Goal: Information Seeking & Learning: Find specific fact

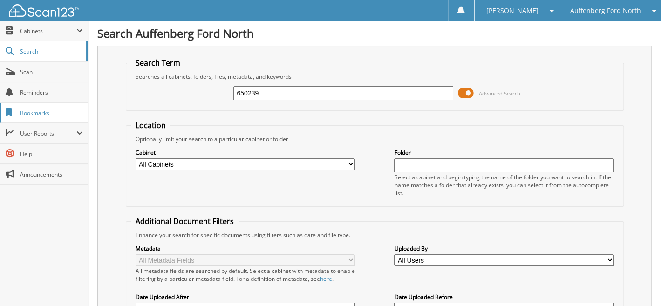
type input "650239"
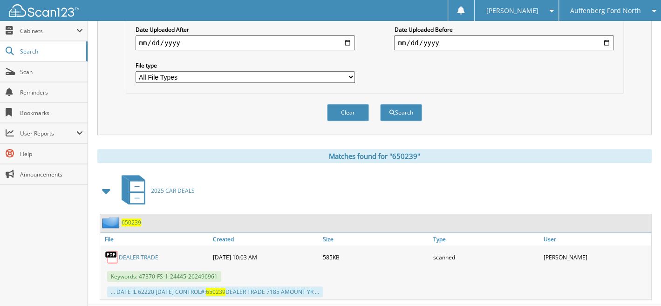
click at [129, 219] on span "650239" at bounding box center [132, 223] width 20 height 8
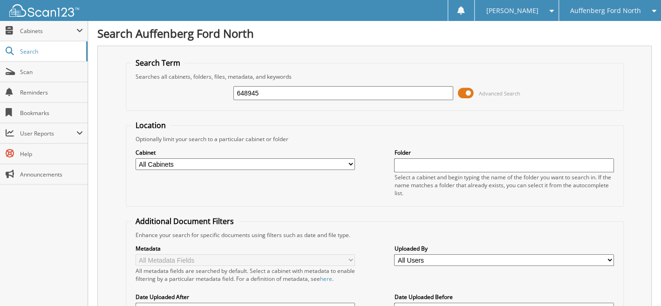
type input "648945"
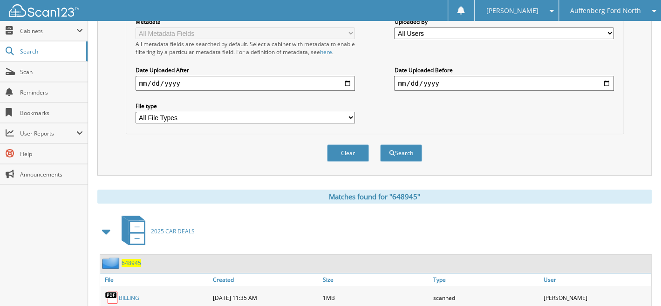
scroll to position [431, 0]
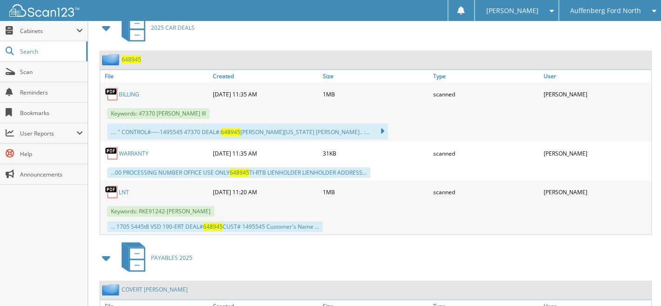
click at [132, 55] on span "648945" at bounding box center [132, 59] width 20 height 8
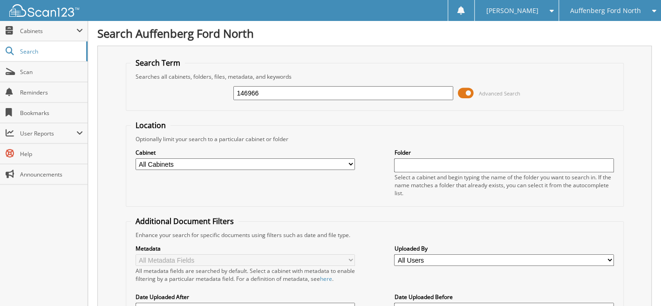
type input "146966"
click at [288, 187] on div "Cabinet All Cabinets 2013 AND OLDER CAR DEALS 2014 CAR DEALS 2015 CAR DEALS 201…" at bounding box center [375, 172] width 488 height 59
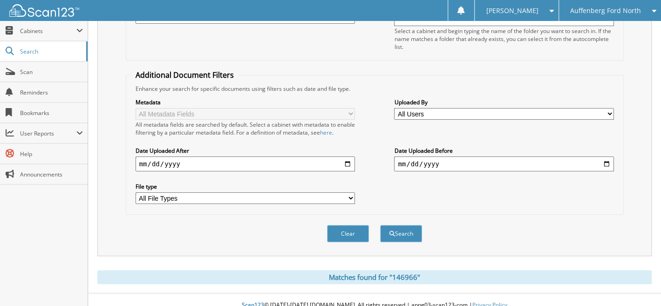
scroll to position [149, 0]
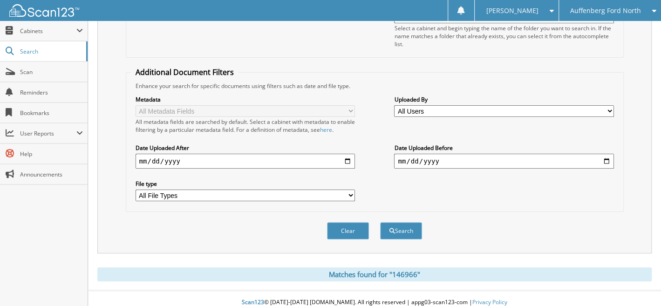
click at [575, 8] on span "Auffenberg Ford North" at bounding box center [605, 11] width 71 height 6
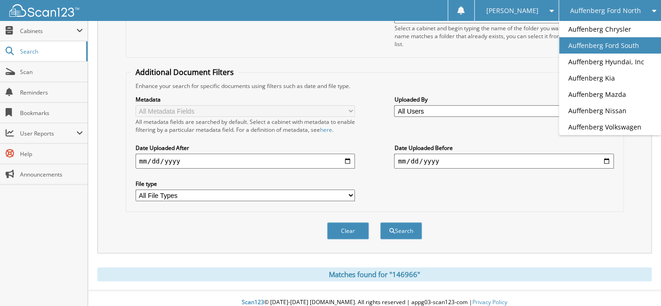
click at [590, 45] on link "Auffenberg Ford South" at bounding box center [610, 45] width 102 height 16
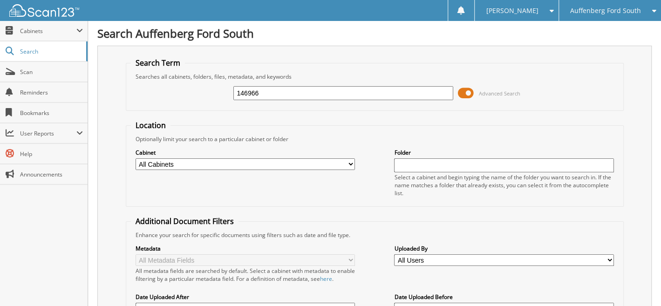
type input "146966"
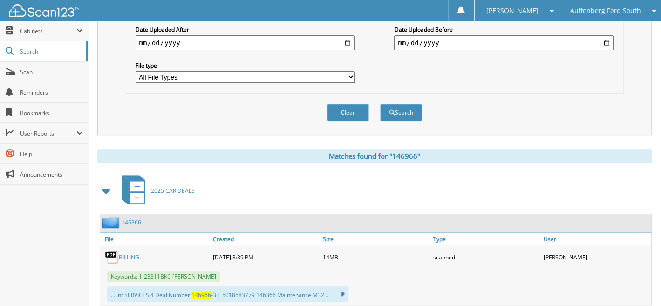
scroll to position [417, 0]
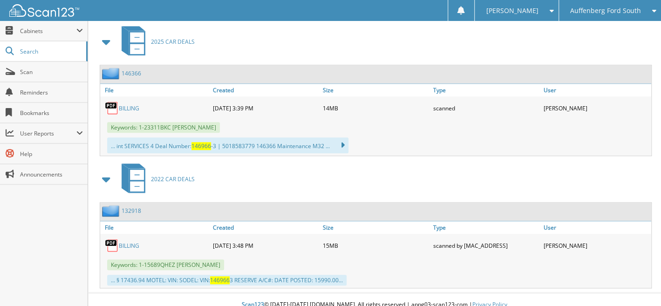
click at [604, 12] on span "Auffenberg Ford South" at bounding box center [605, 11] width 71 height 6
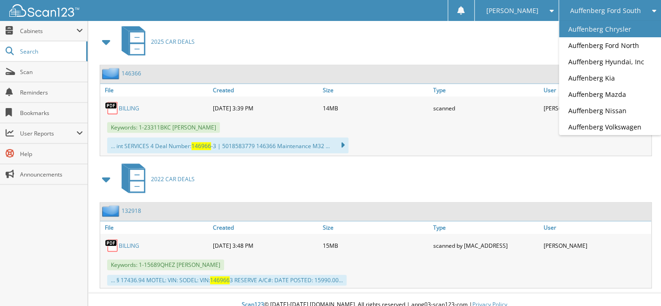
click at [589, 27] on link "Auffenberg Chrysler" at bounding box center [610, 29] width 102 height 16
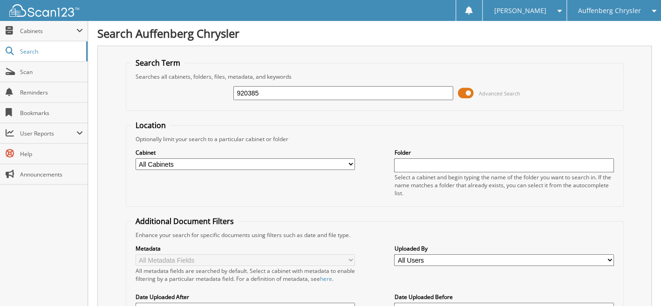
type input "920385"
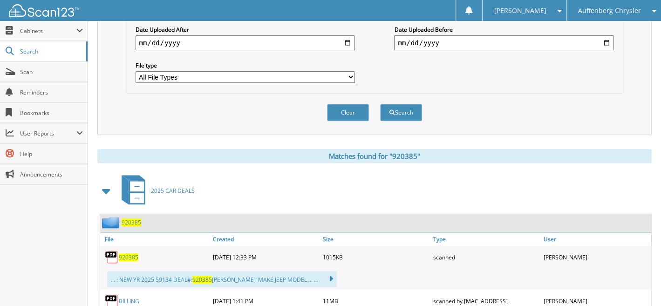
click at [133, 219] on span "920385" at bounding box center [132, 223] width 20 height 8
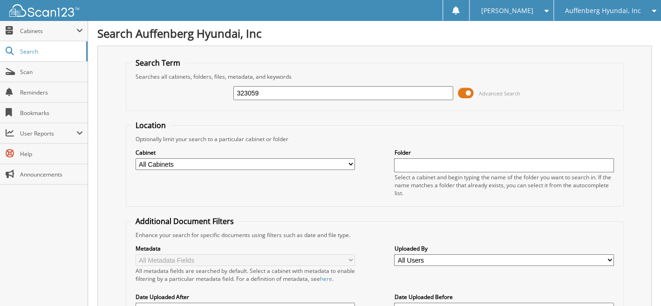
type input "323059"
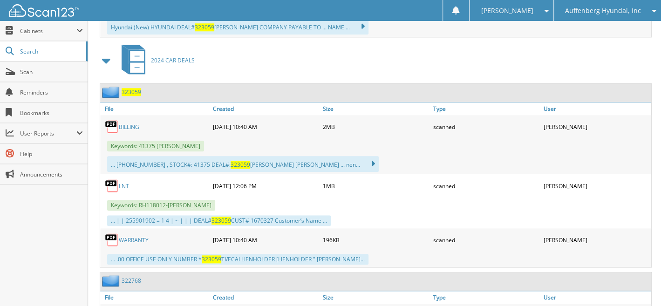
click at [129, 88] on span "323059" at bounding box center [132, 92] width 20 height 8
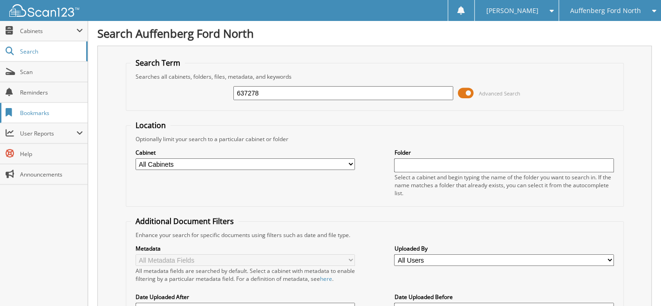
type input "637278"
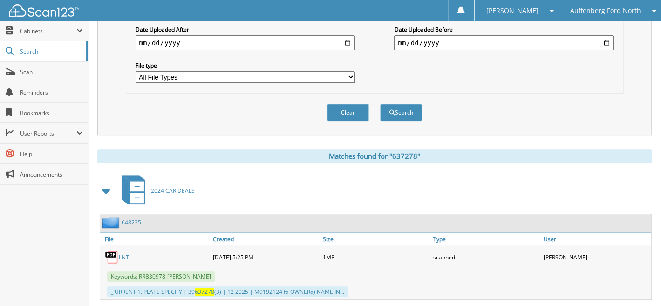
scroll to position [345, 0]
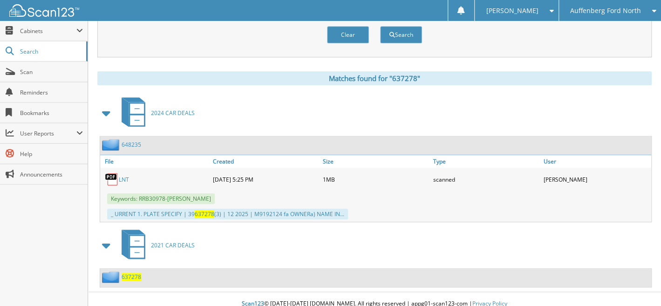
click at [134, 273] on span "637278" at bounding box center [132, 277] width 20 height 8
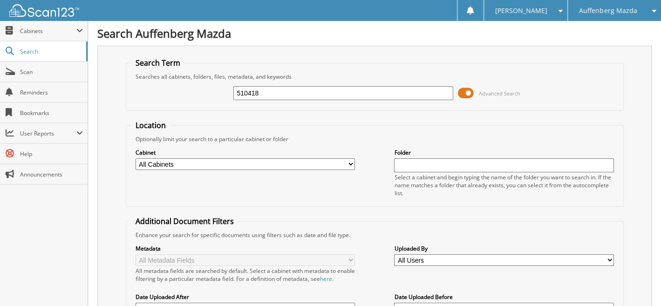
type input "510418"
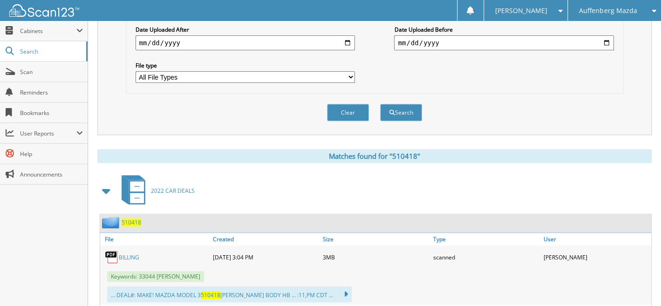
click at [133, 219] on span "510418" at bounding box center [132, 223] width 20 height 8
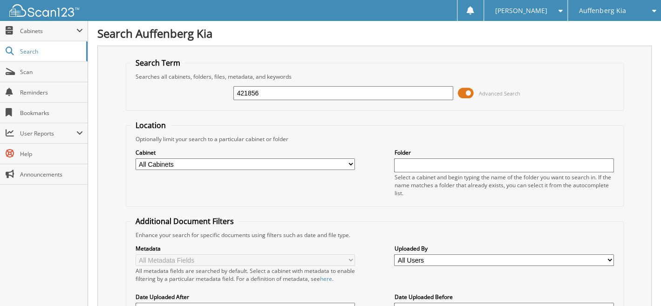
type input "421856"
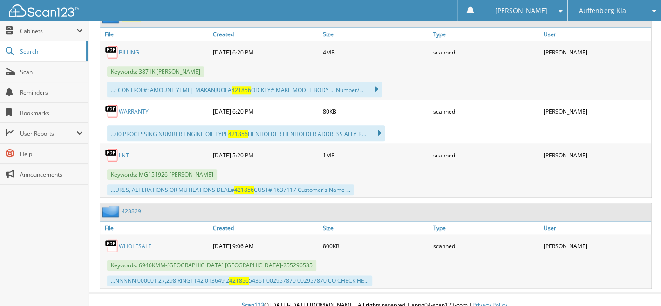
scroll to position [205, 0]
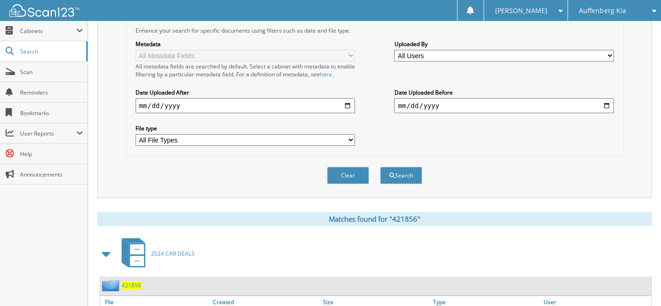
click at [133, 282] on span "421856" at bounding box center [132, 286] width 20 height 8
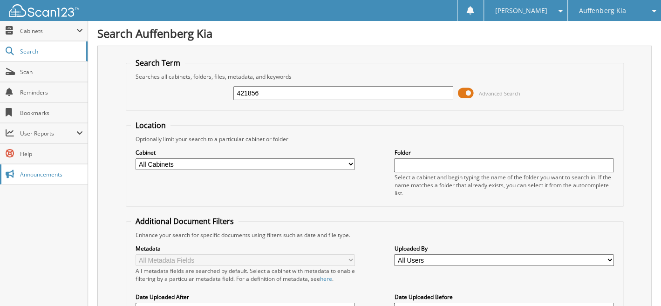
type input "421856"
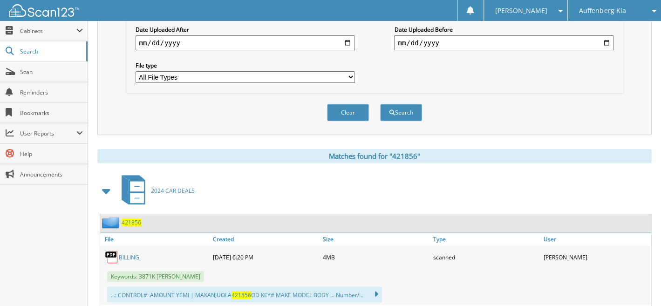
click at [130, 219] on span "421856" at bounding box center [132, 223] width 20 height 8
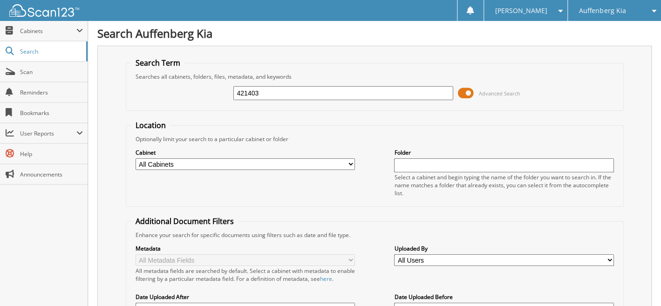
type input "421403"
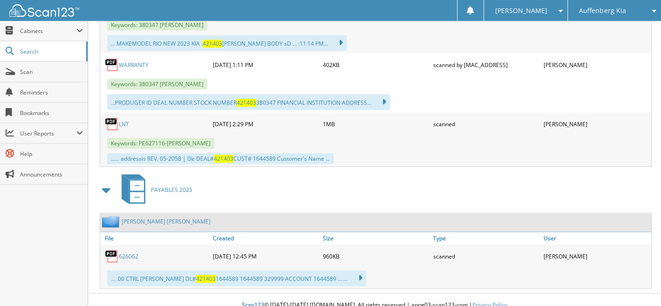
scroll to position [252, 0]
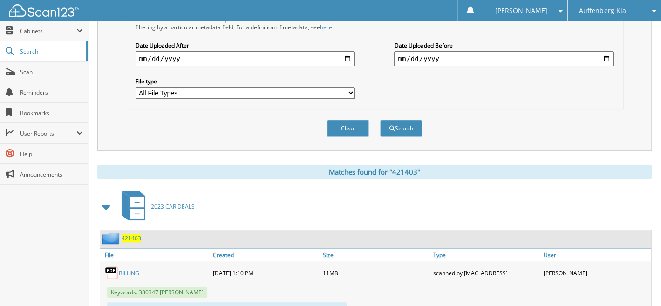
click at [134, 234] on span "421403" at bounding box center [132, 238] width 20 height 8
